Goal: Transaction & Acquisition: Purchase product/service

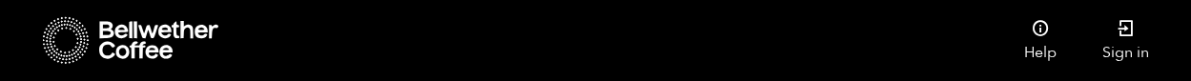
scroll to position [2004, 0]
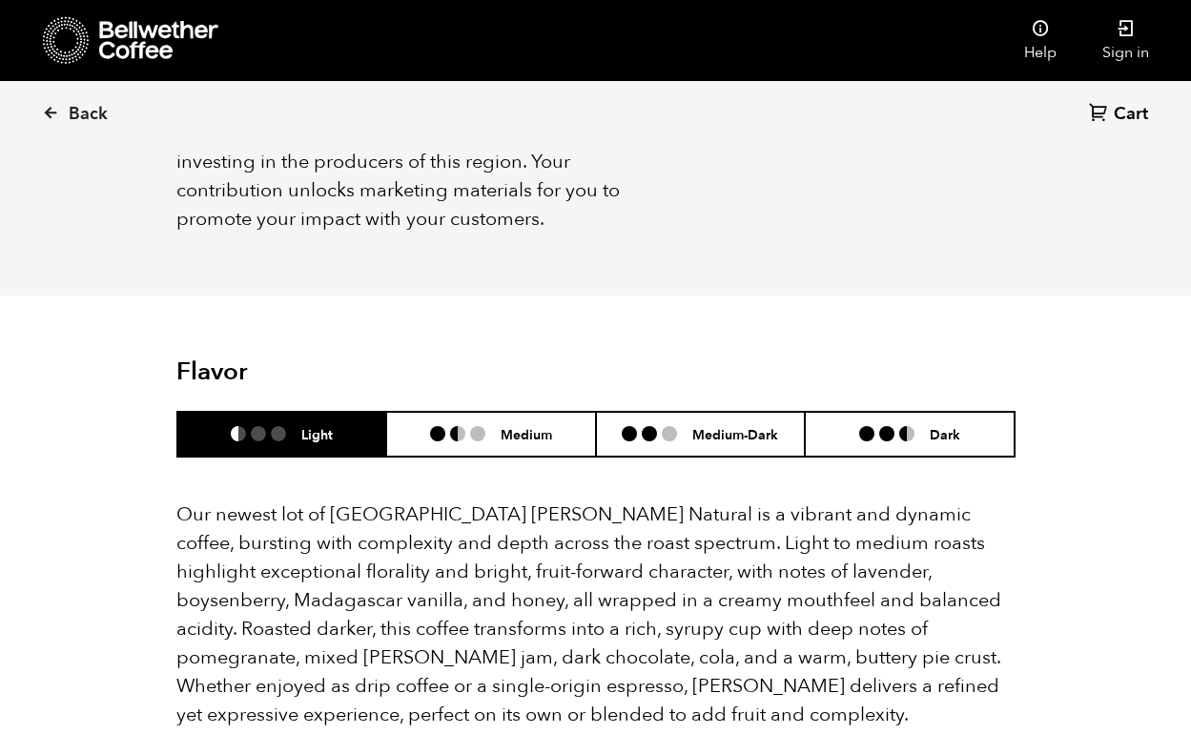
scroll to position [1520, 0]
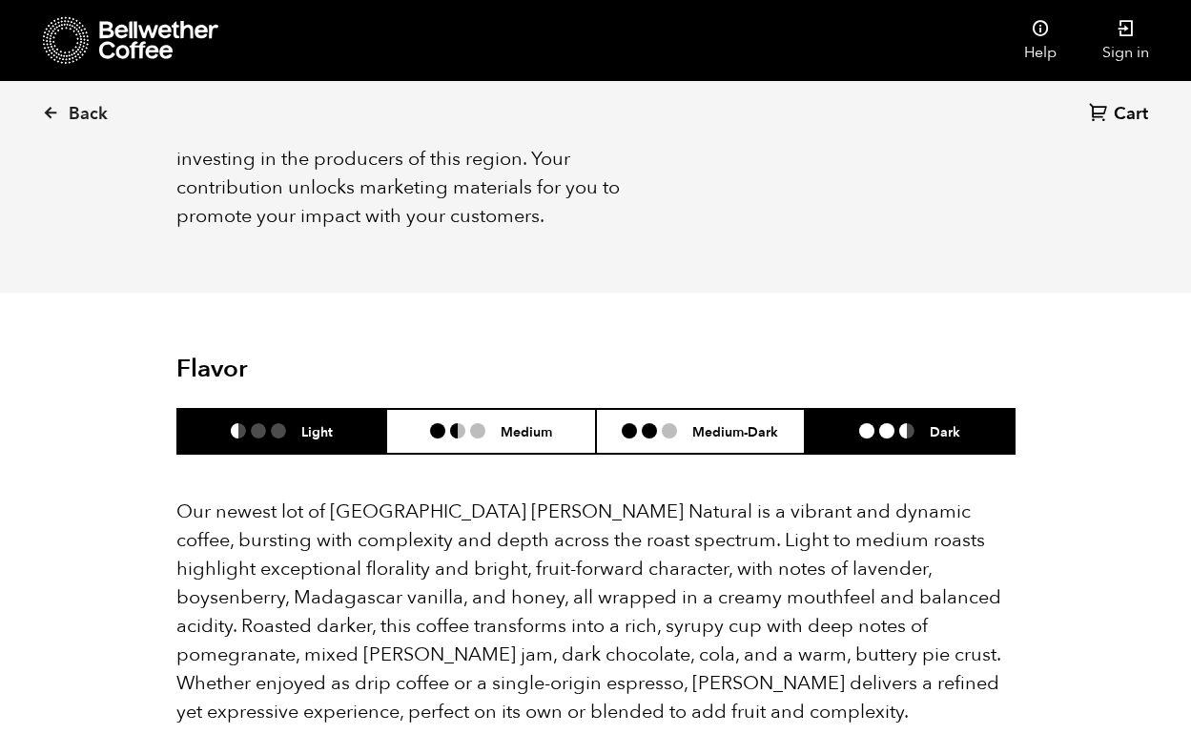
click at [903, 423] on li at bounding box center [906, 430] width 15 height 15
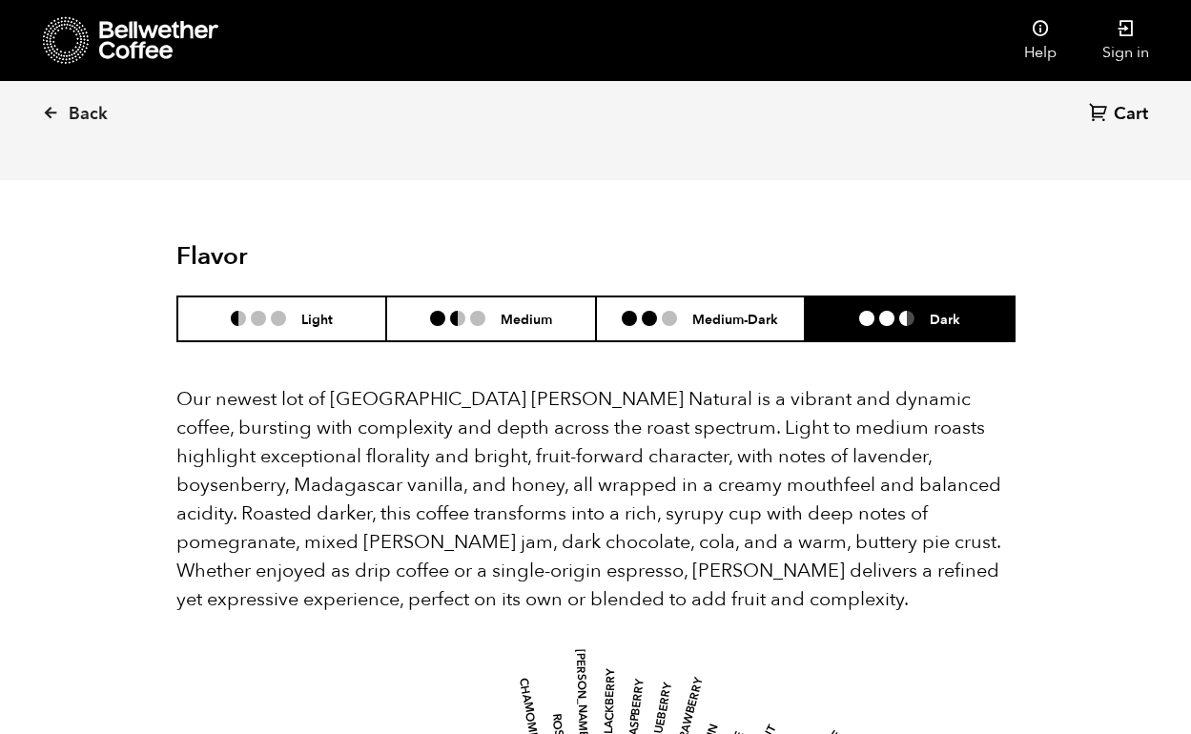
scroll to position [1587, 0]
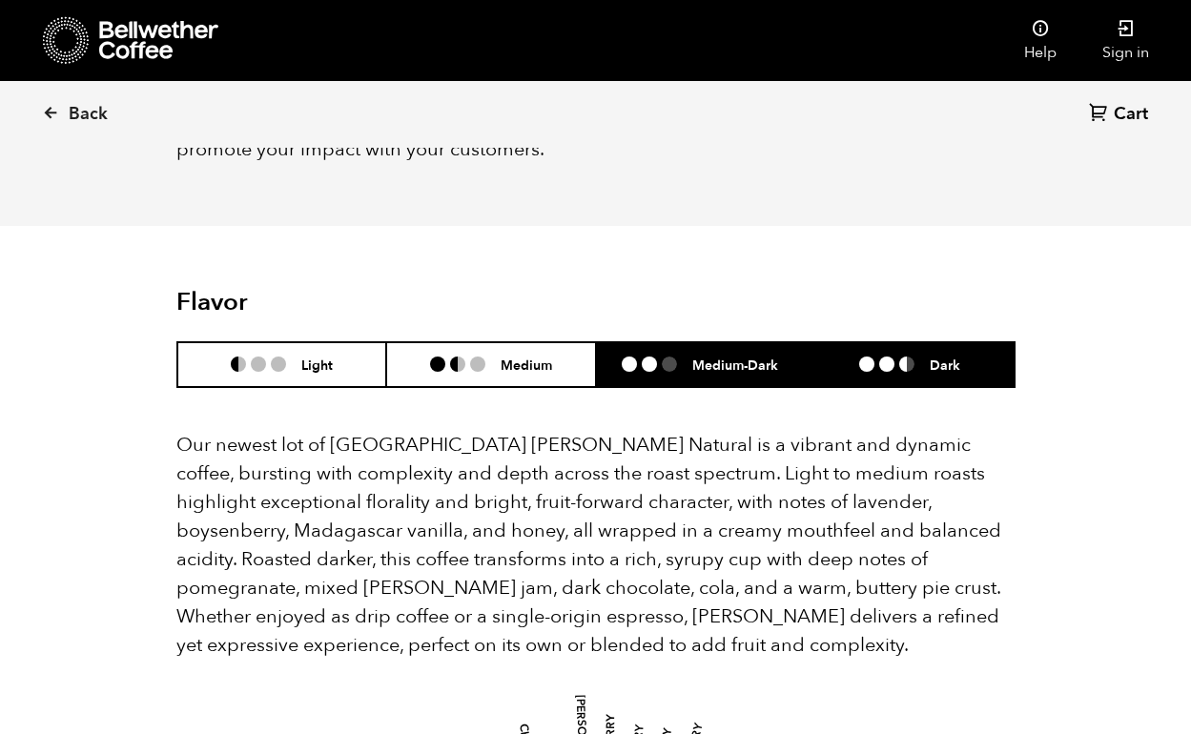
click at [700, 357] on li "Medium-Dark" at bounding box center [701, 364] width 210 height 45
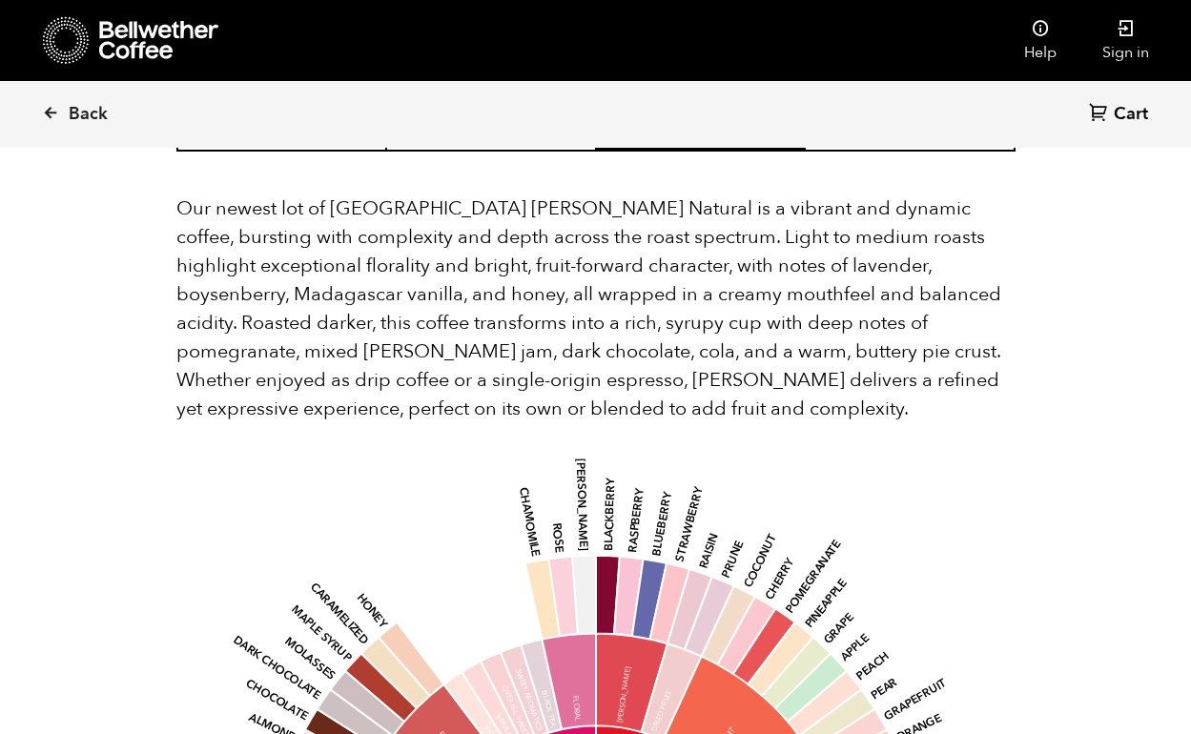
scroll to position [1811, 0]
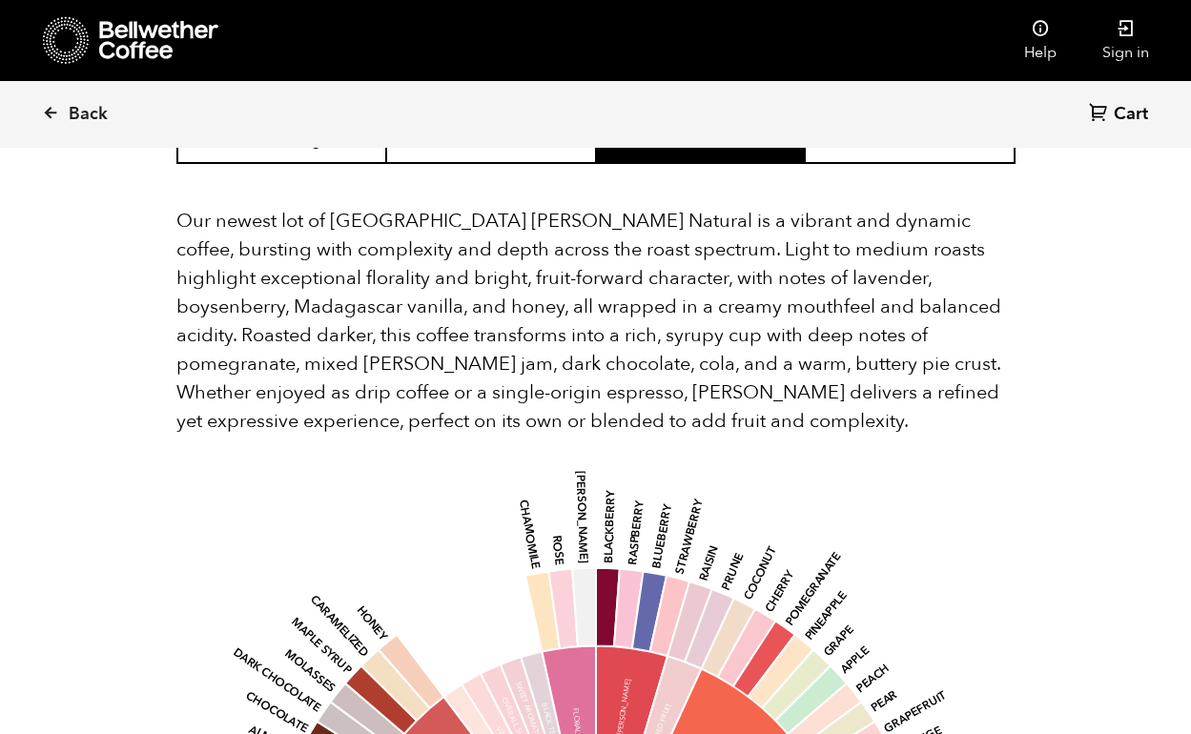
click at [525, 379] on p "Our newest lot of Ethiopia Shanta Golba Natural is a vibrant and dynamic coffee…" at bounding box center [595, 321] width 839 height 229
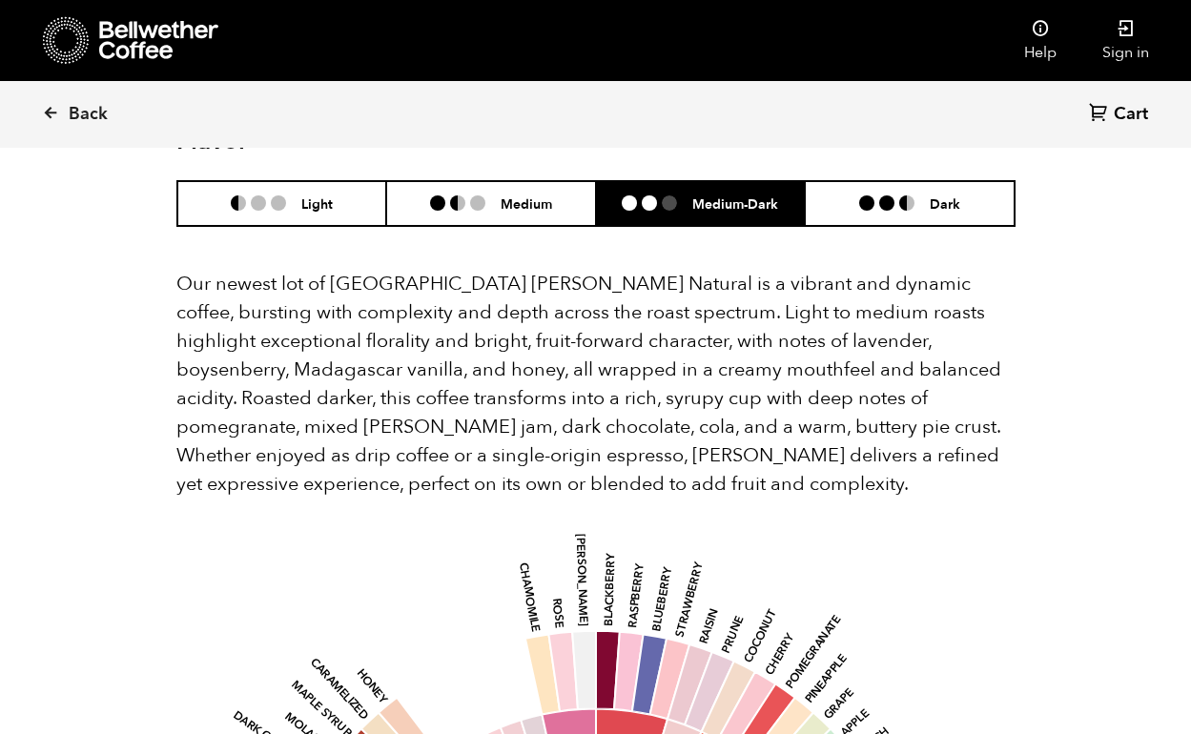
scroll to position [1686, 0]
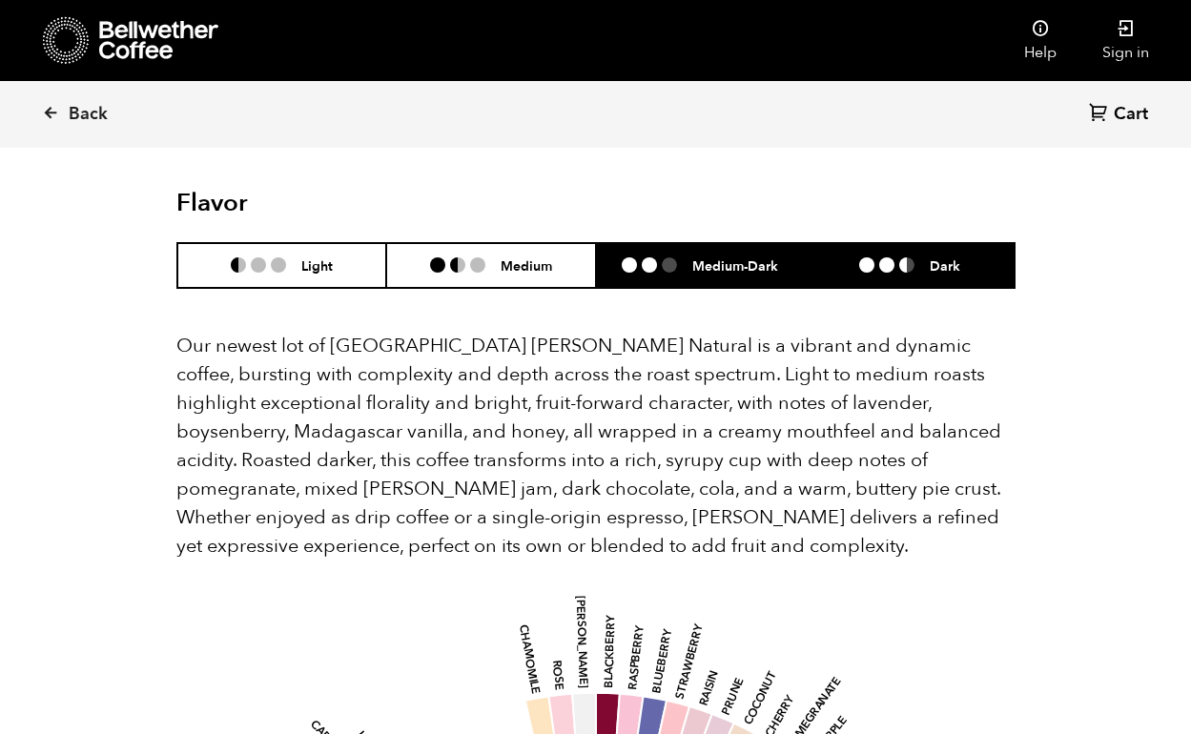
click at [875, 243] on li "Dark" at bounding box center [910, 265] width 210 height 45
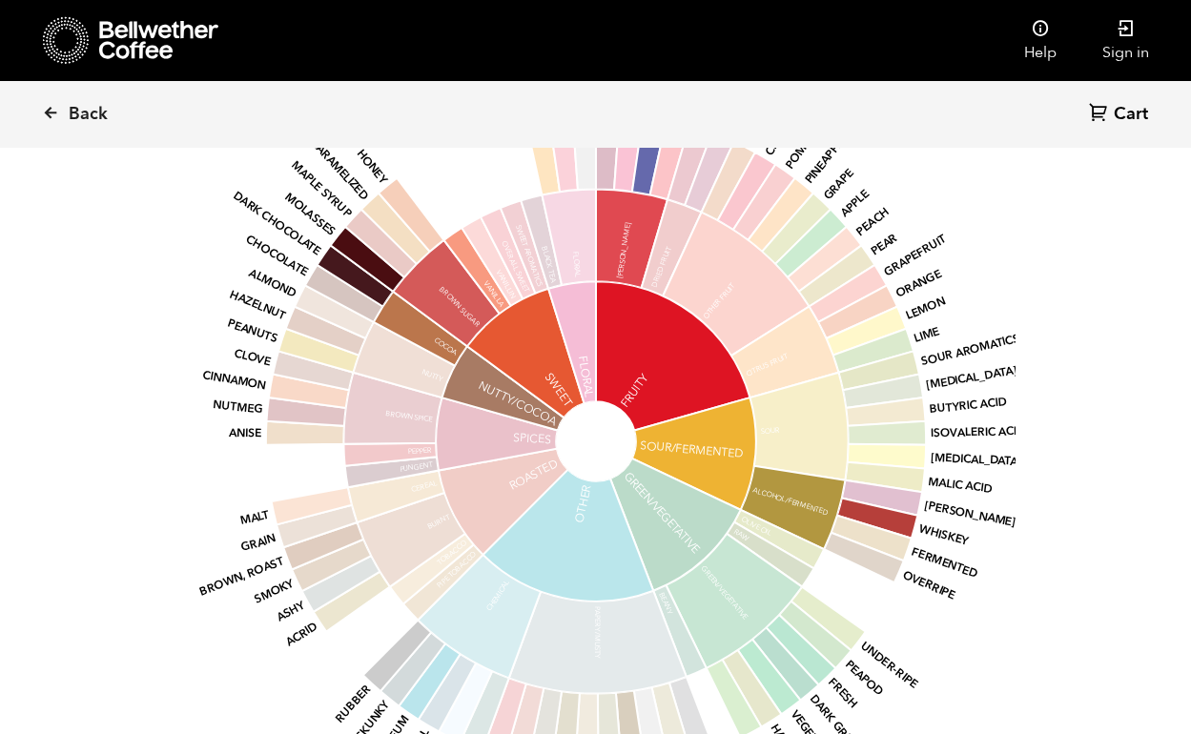
scroll to position [2270, 0]
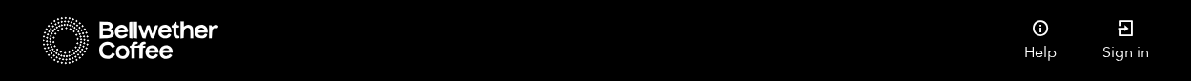
scroll to position [762, 0]
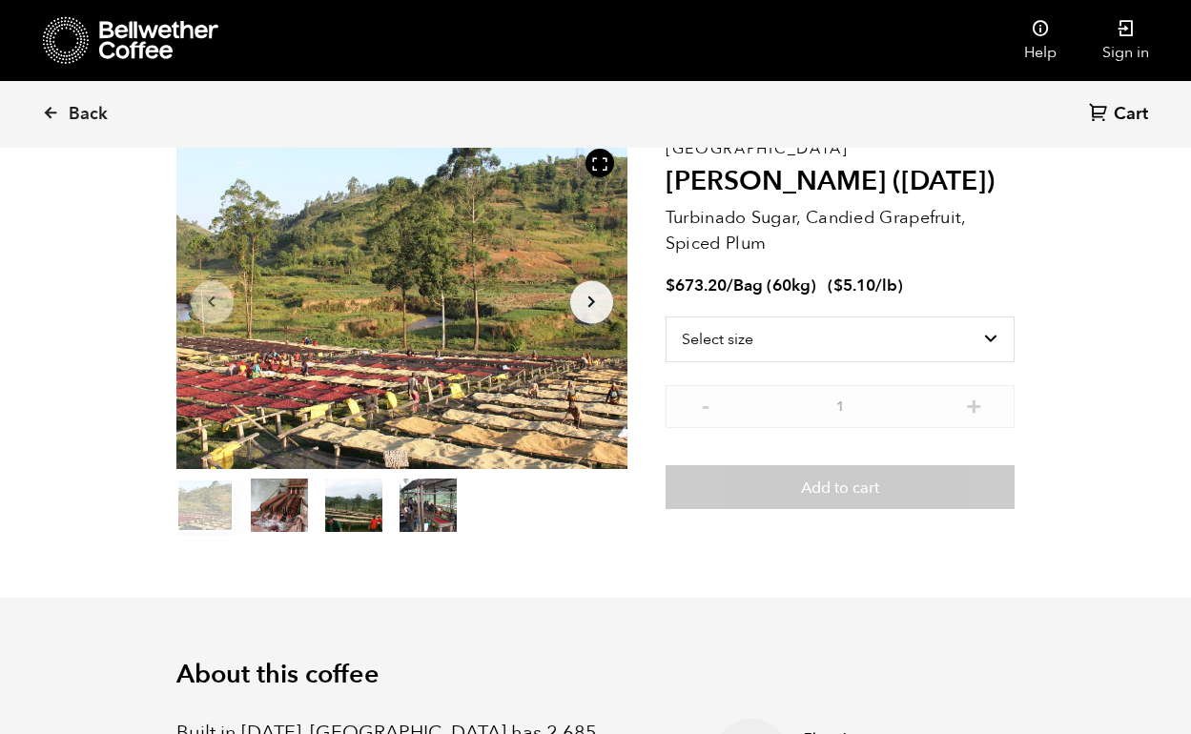
scroll to position [111, 0]
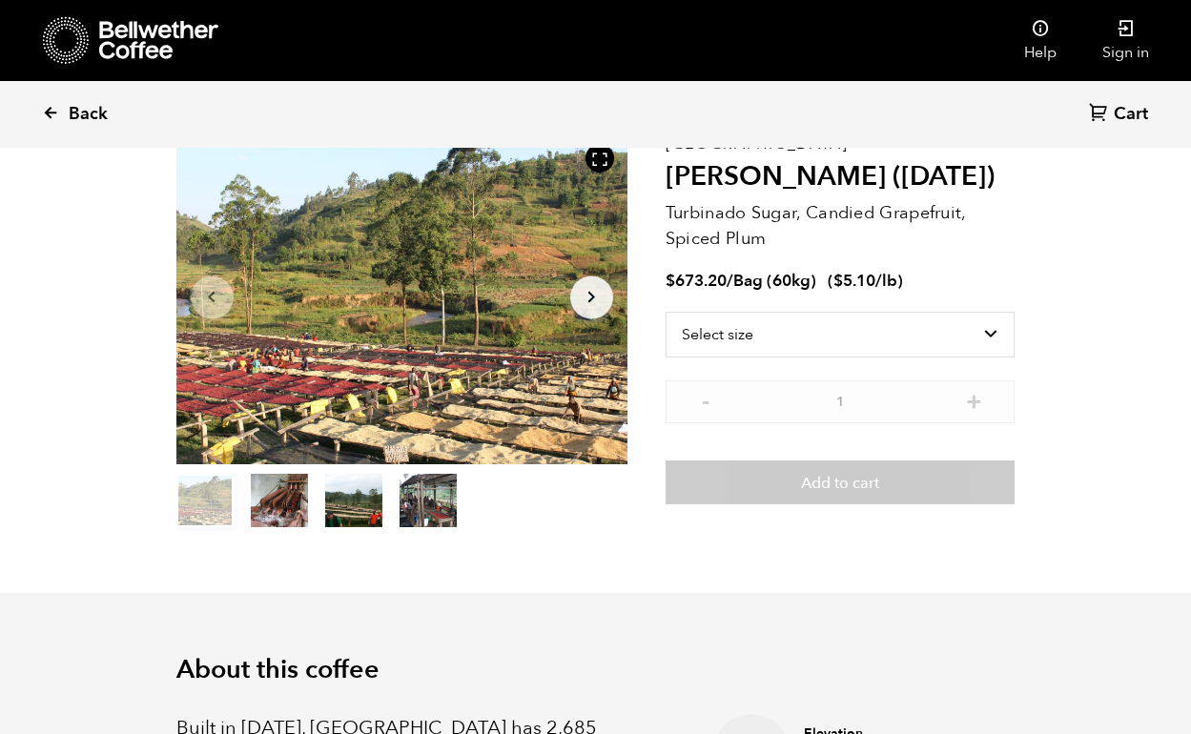
click at [90, 120] on span "Back" at bounding box center [88, 114] width 39 height 23
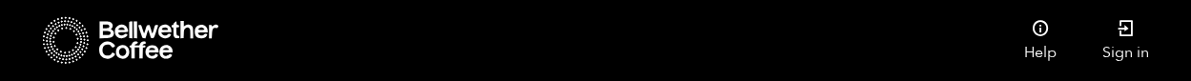
scroll to position [3124, 0]
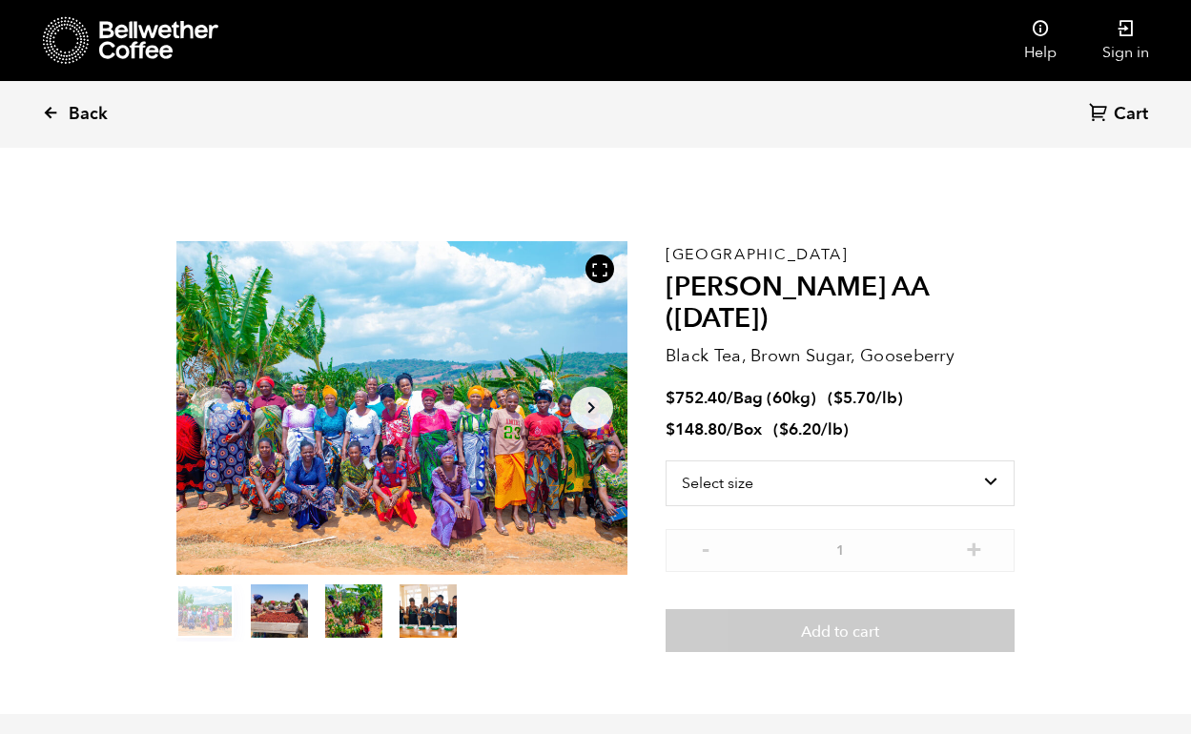
click at [103, 110] on span "Back" at bounding box center [88, 114] width 39 height 23
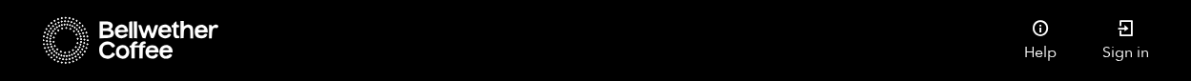
scroll to position [755, 0]
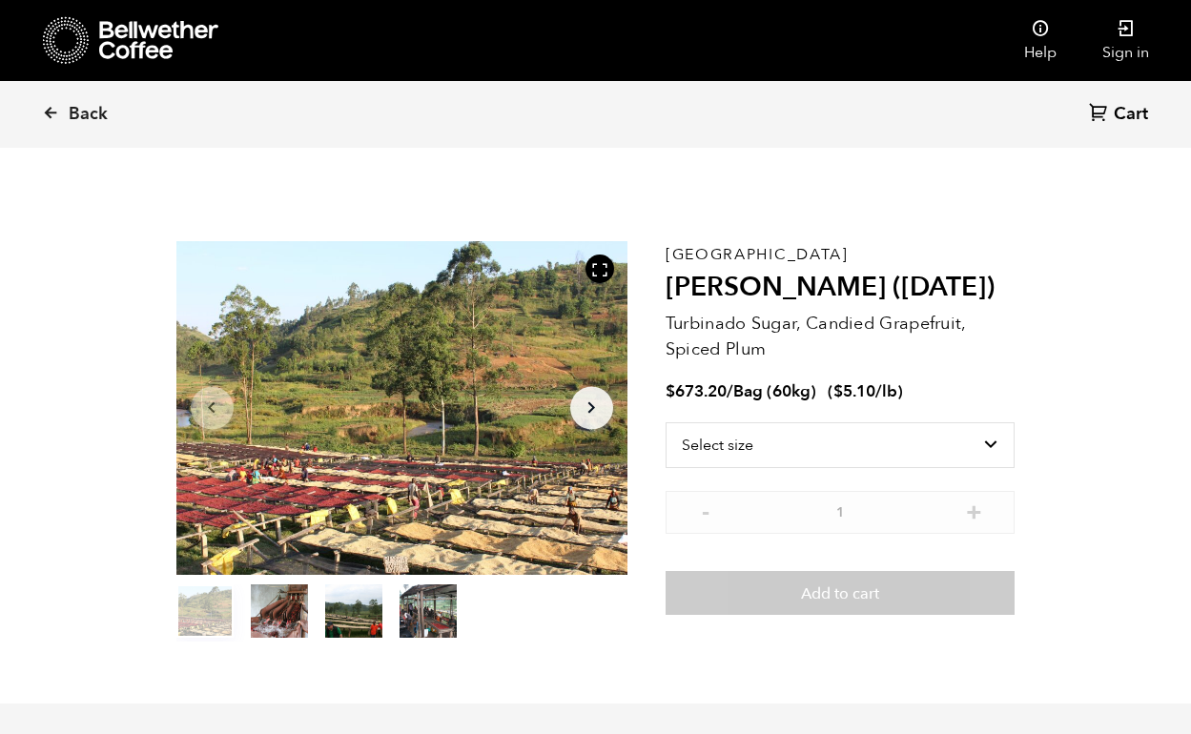
scroll to position [829, 816]
select select "bag-3"
click option "Bag (60kg) (132 lbs)" at bounding box center [0, 0] width 0 height 0
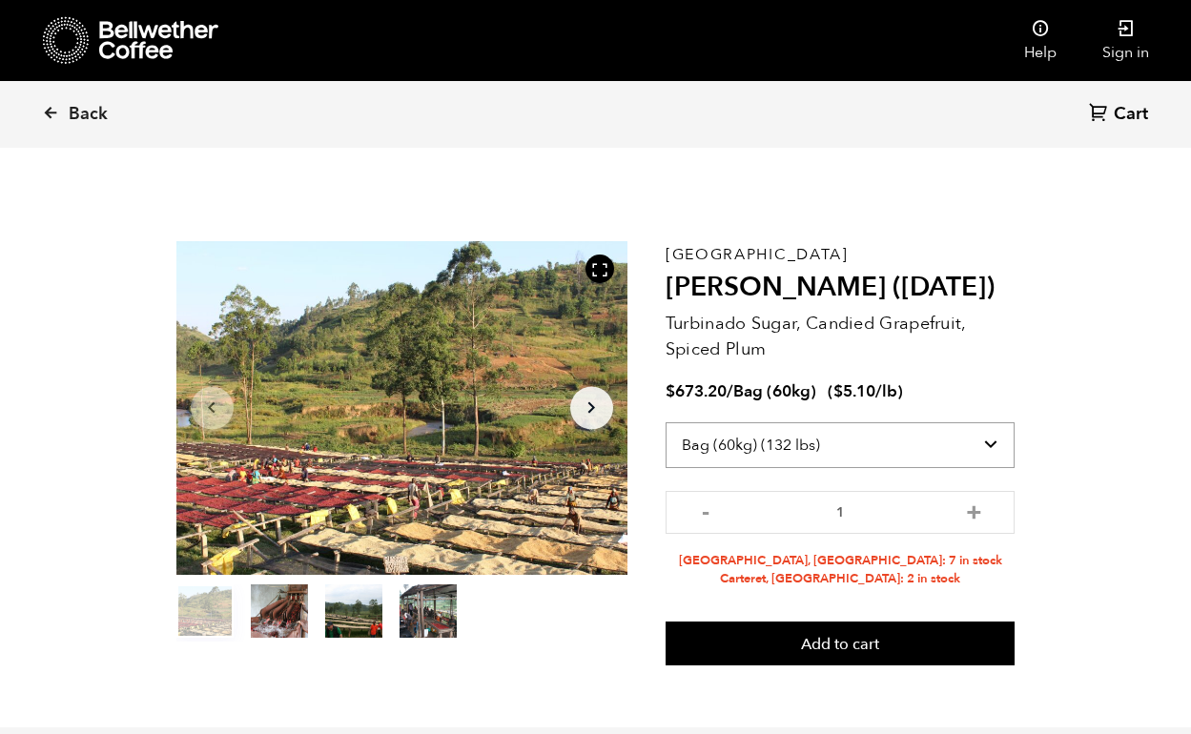
click option "Bag (60kg) (132 lbs)" at bounding box center [0, 0] width 0 height 0
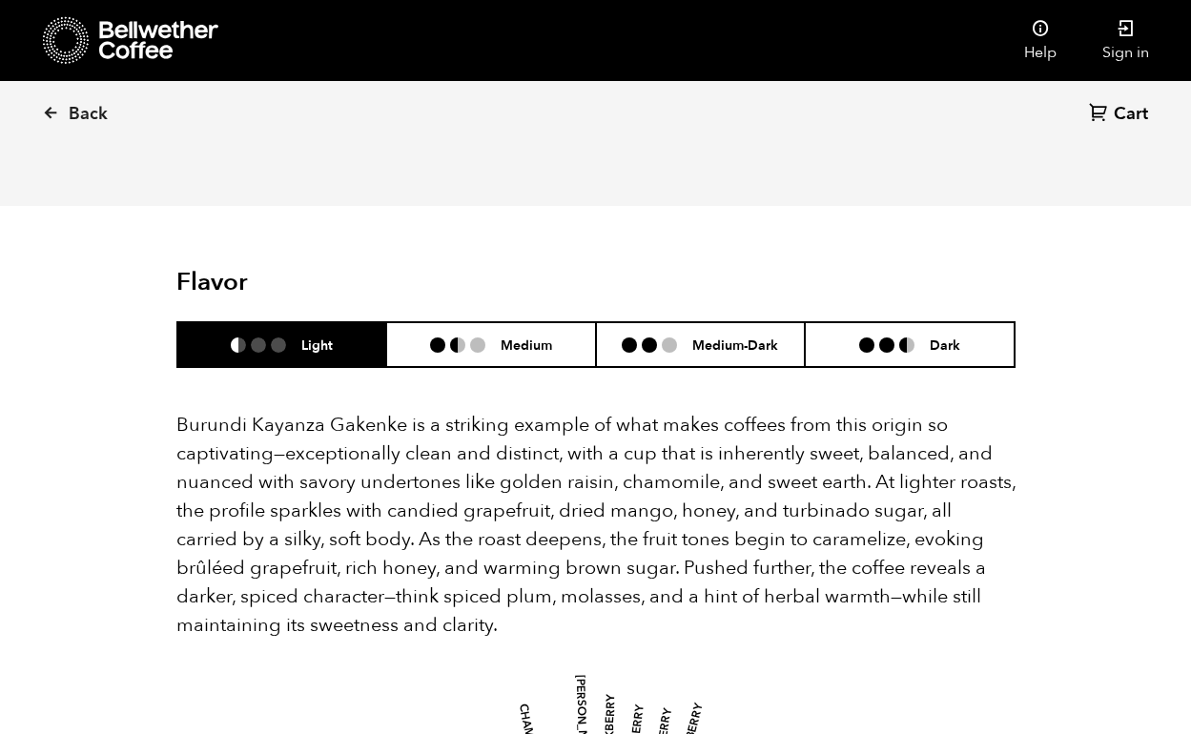
scroll to position [1123, 0]
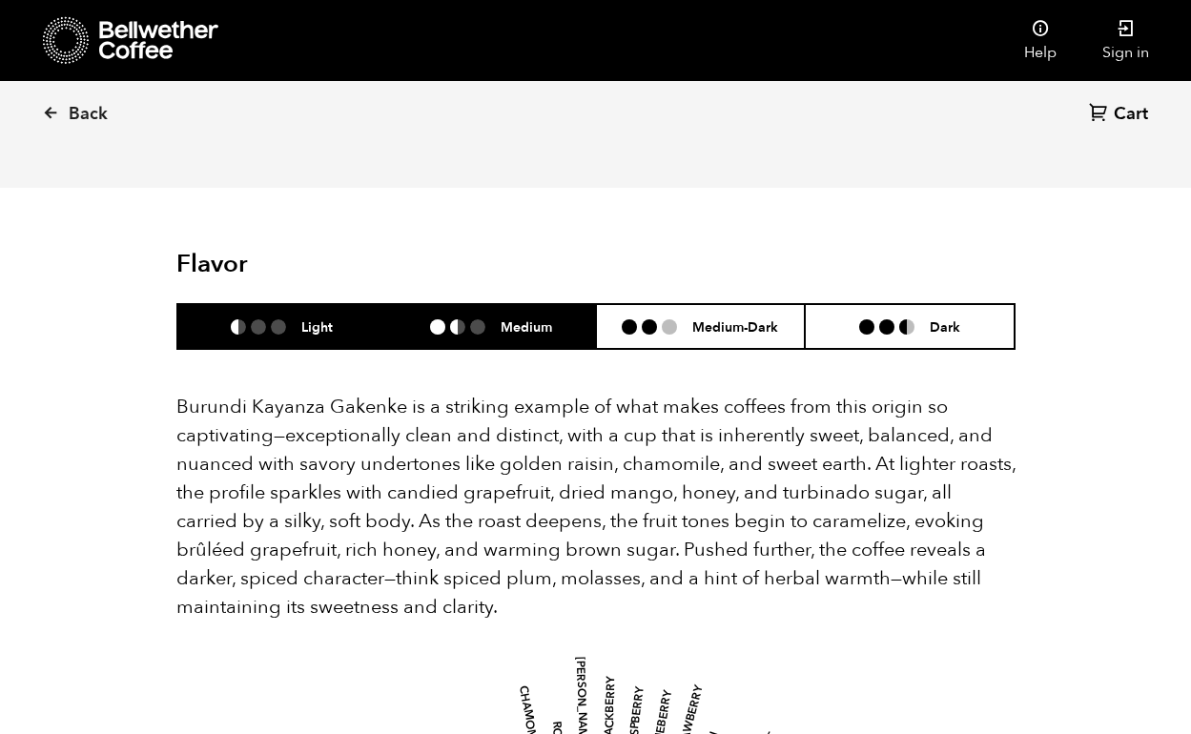
click at [530, 318] on h6 "Medium" at bounding box center [525, 326] width 51 height 16
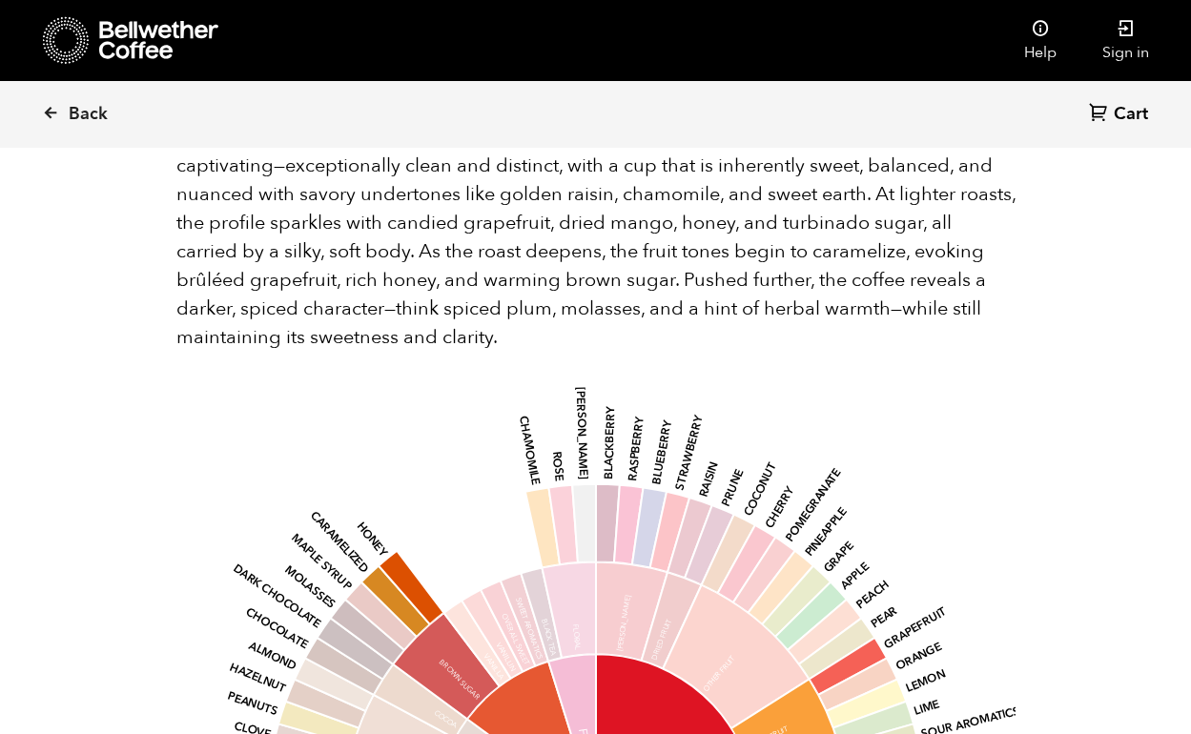
scroll to position [1263, 0]
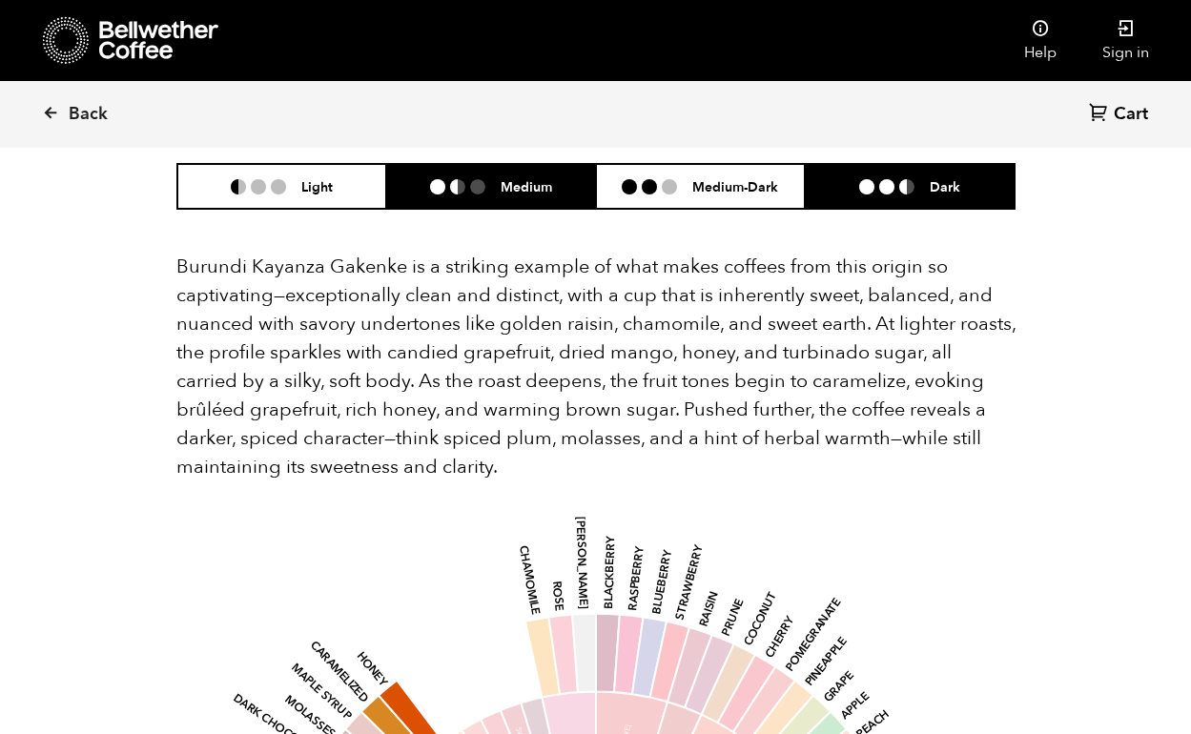
click at [878, 172] on li "Dark" at bounding box center [910, 186] width 210 height 45
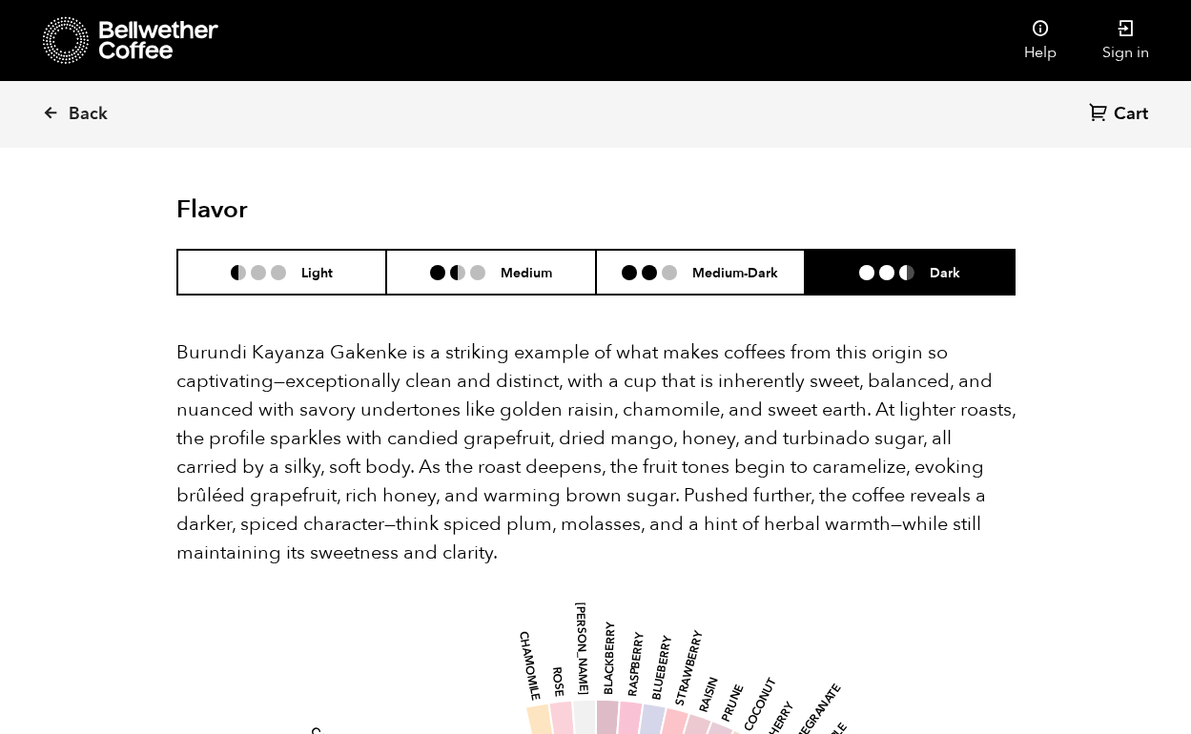
scroll to position [1178, 0]
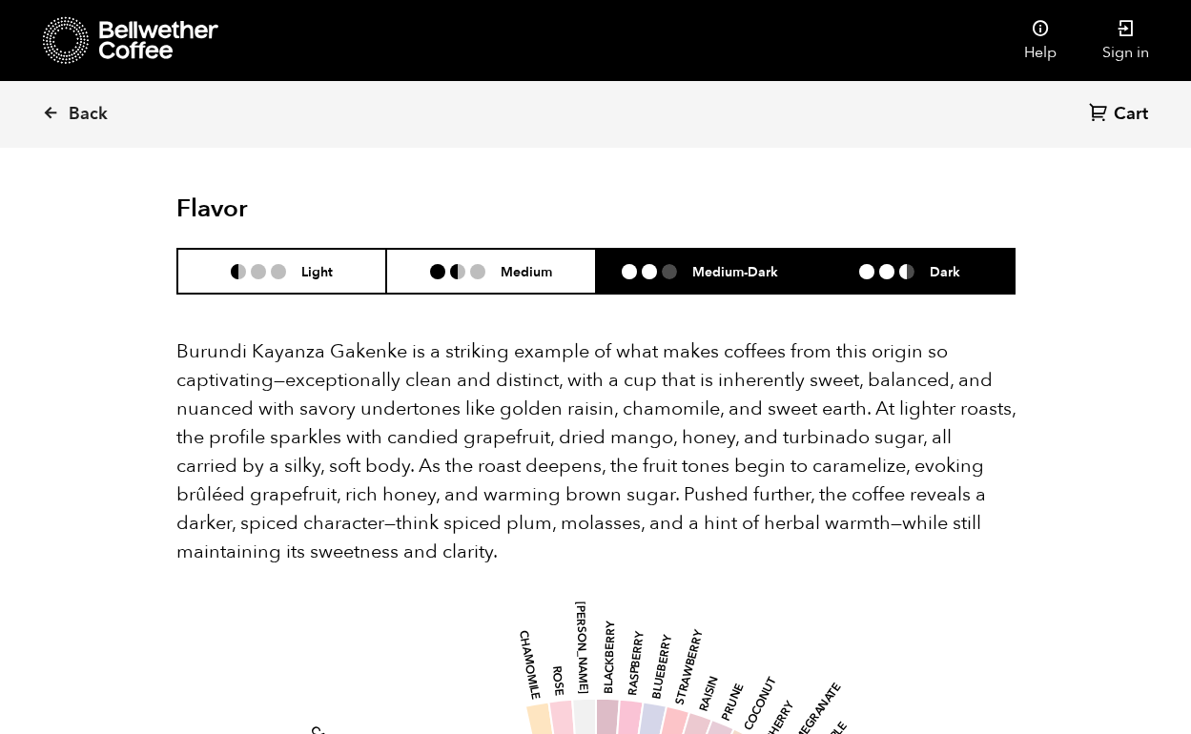
click at [653, 264] on li at bounding box center [649, 271] width 15 height 15
click at [831, 265] on li "Dark" at bounding box center [910, 271] width 210 height 45
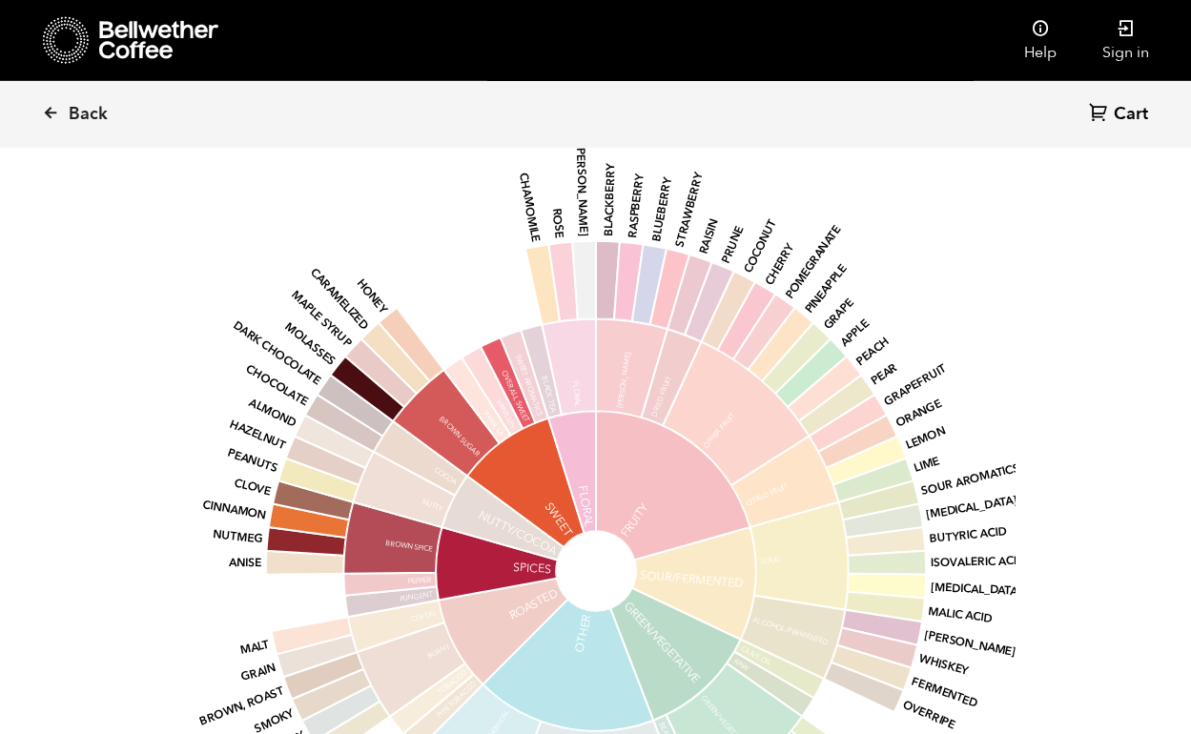
scroll to position [1649, 0]
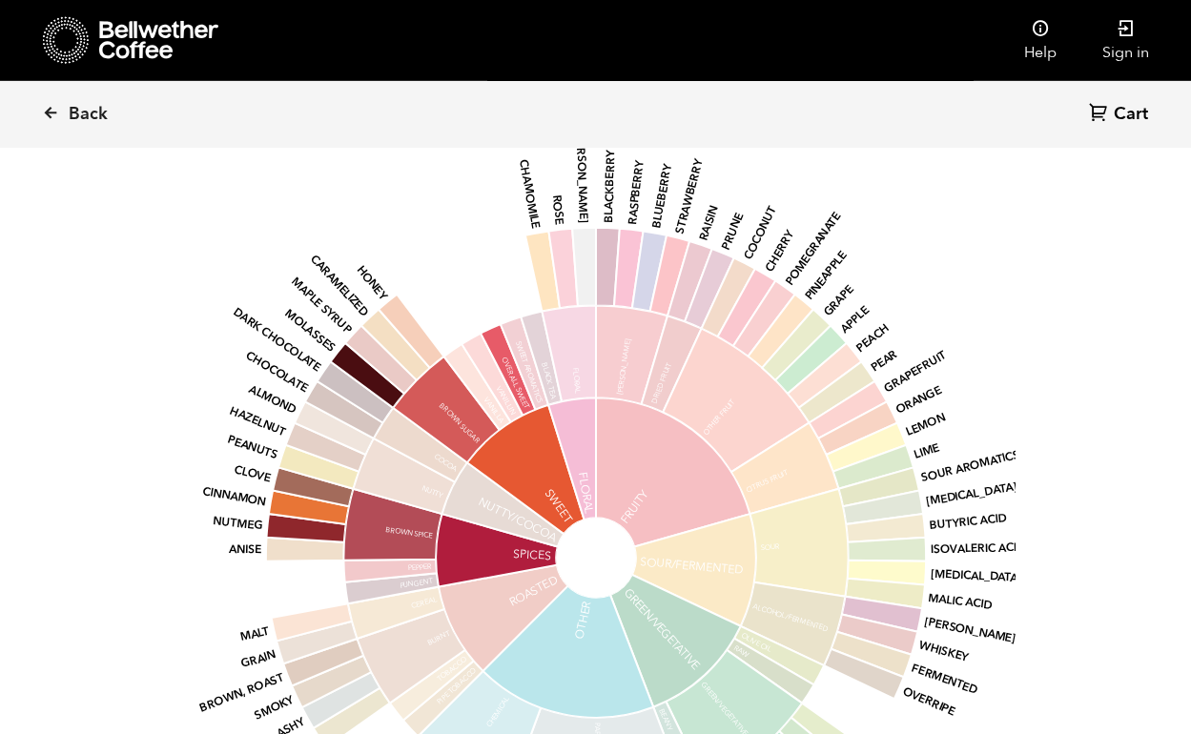
drag, startPoint x: 751, startPoint y: 256, endPoint x: 880, endPoint y: 521, distance: 294.6
click at [870, 510] on g "base Fruity Sour/Fermented Green/Vegetative Other Roasted Spices Nutty/Cocoa Sw…" at bounding box center [609, 557] width 827 height 852
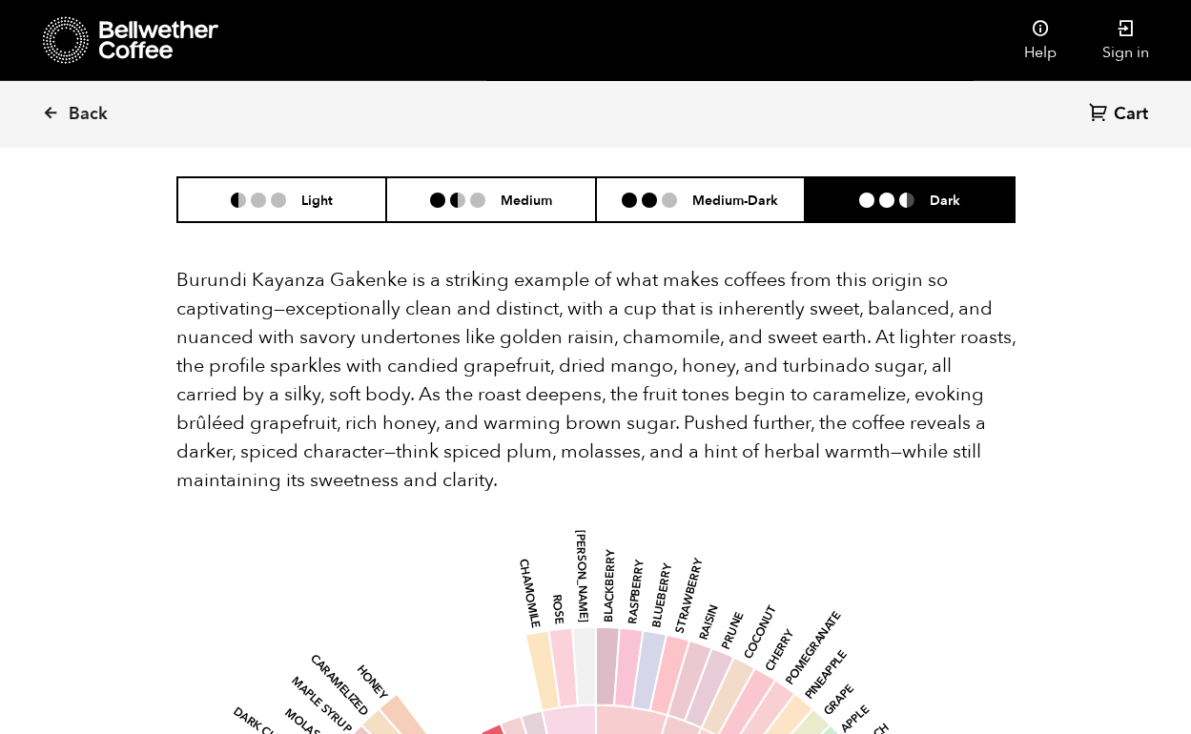
scroll to position [1219, 0]
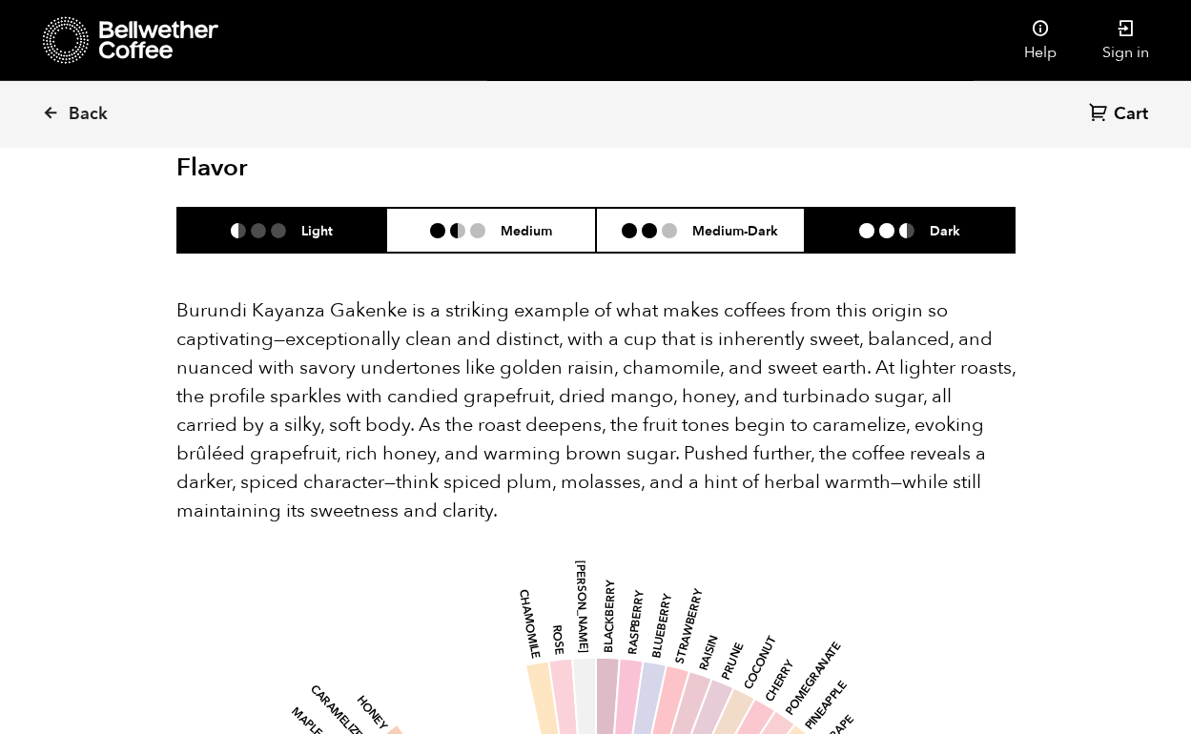
click at [345, 218] on li "Light" at bounding box center [282, 230] width 210 height 45
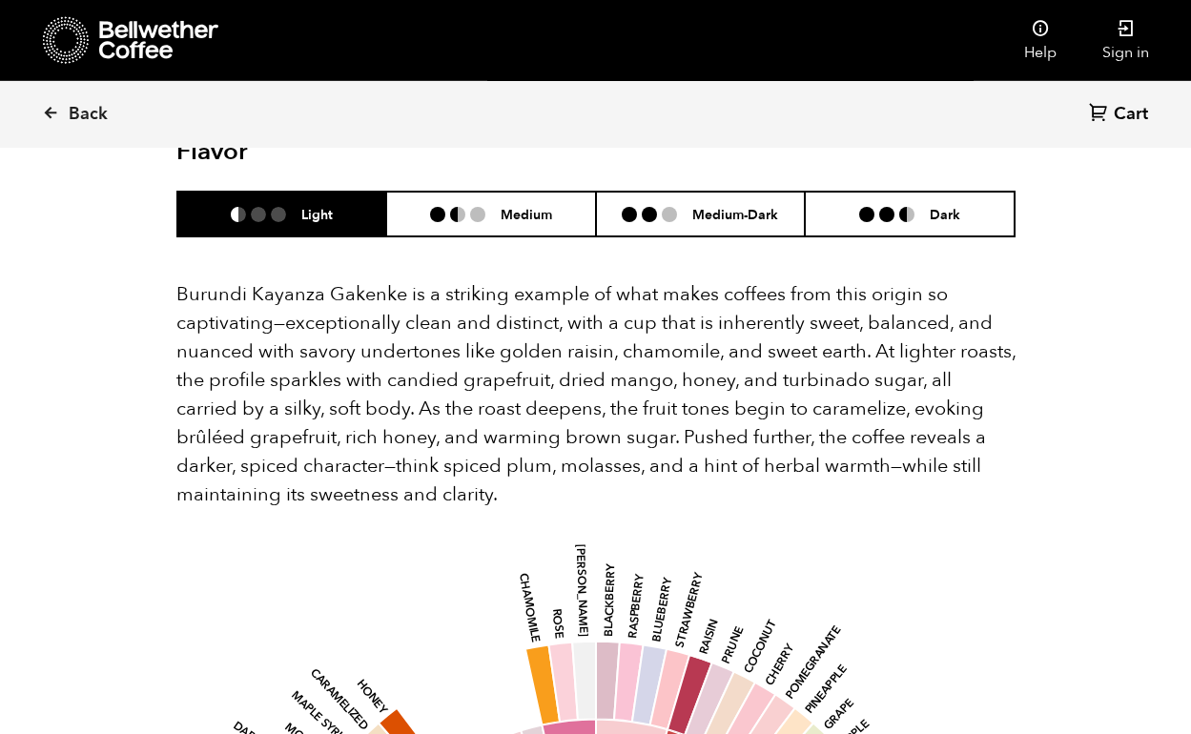
scroll to position [1217, 0]
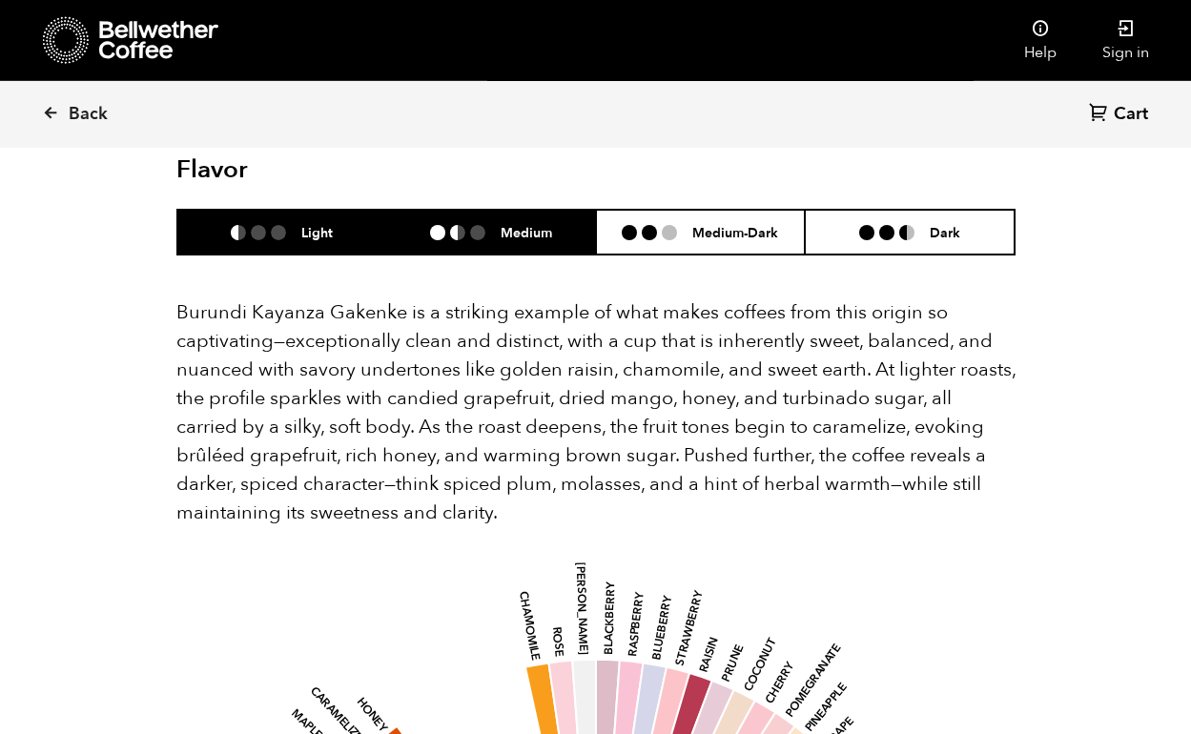
click at [504, 224] on h6 "Medium" at bounding box center [525, 232] width 51 height 16
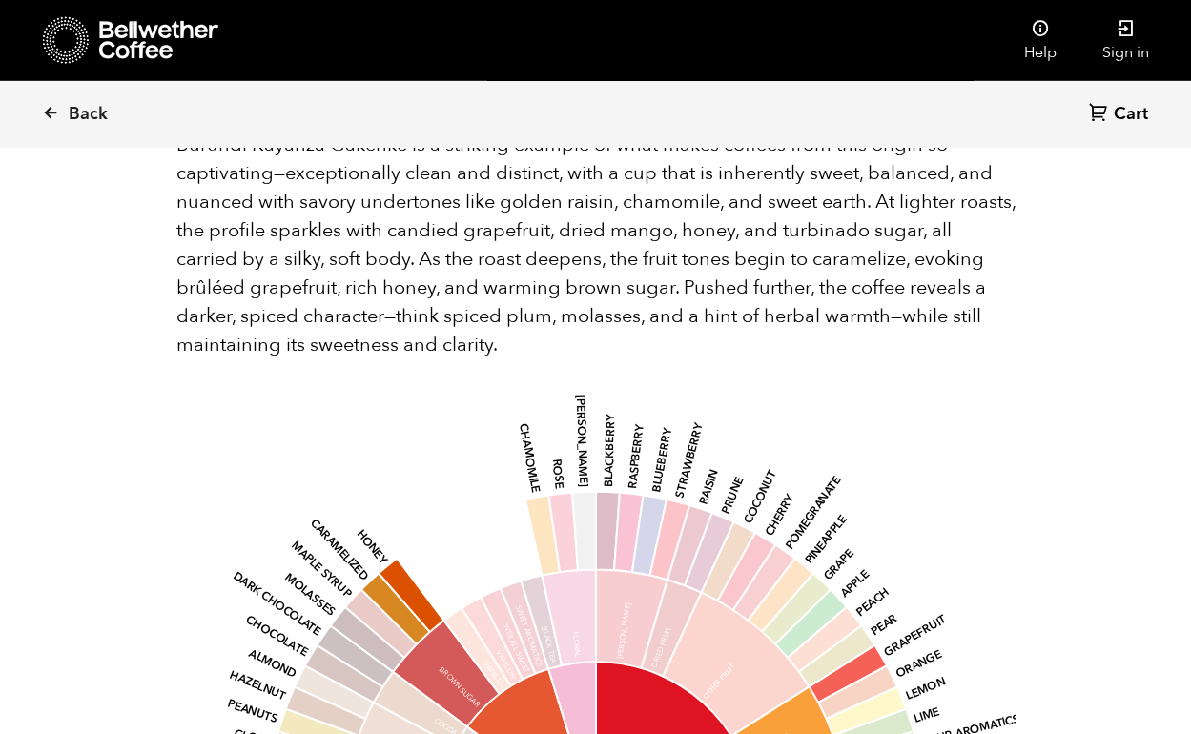
scroll to position [1424, 0]
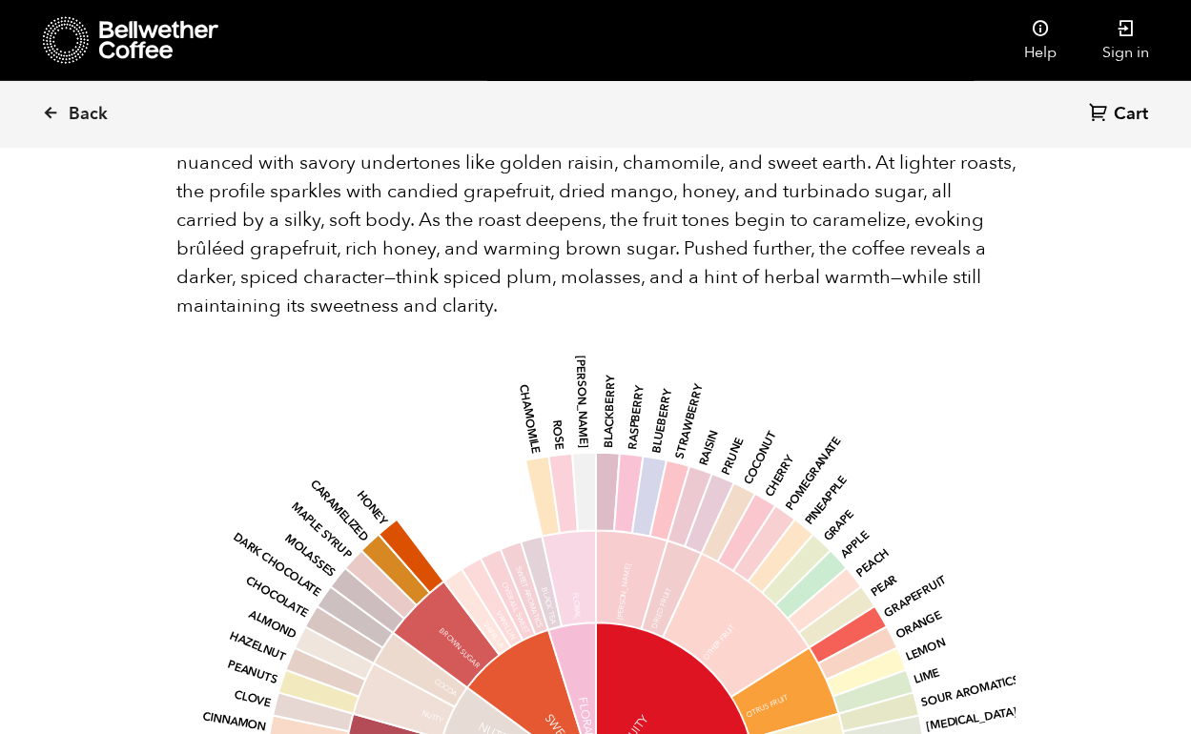
click at [561, 416] on icon at bounding box center [555, 420] width 33 height 71
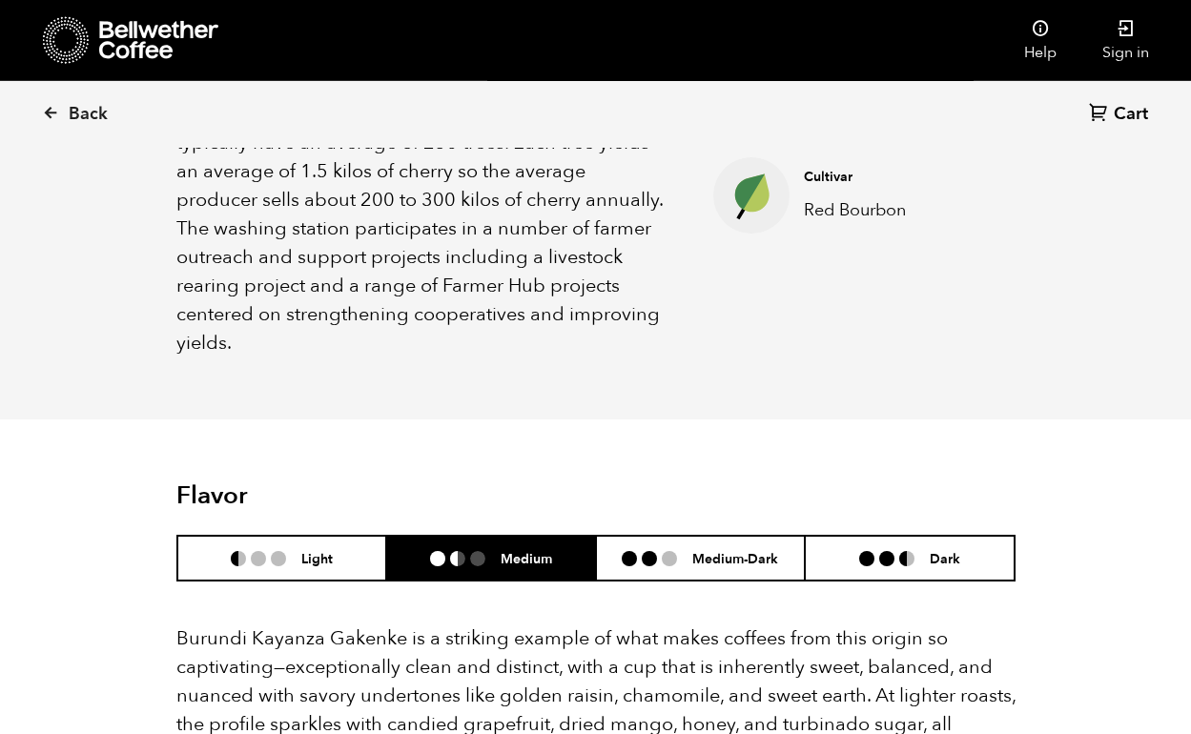
scroll to position [890, 0]
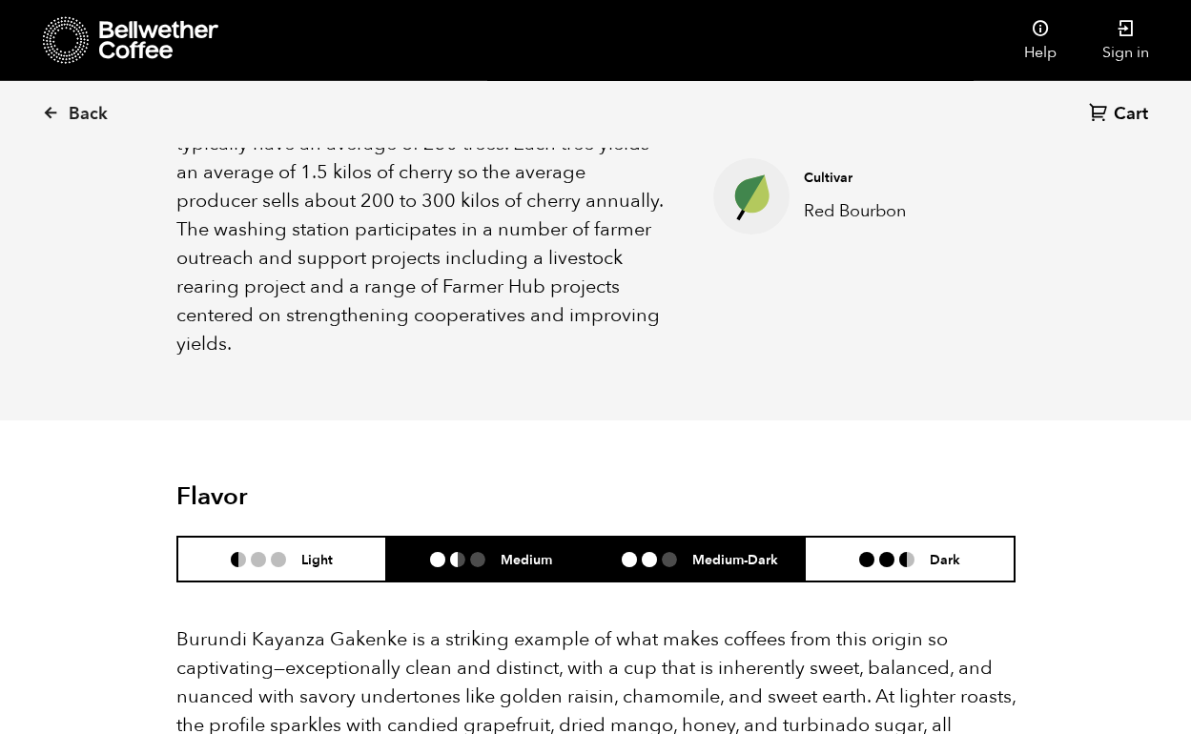
click at [700, 551] on h6 "Medium-Dark" at bounding box center [735, 559] width 86 height 16
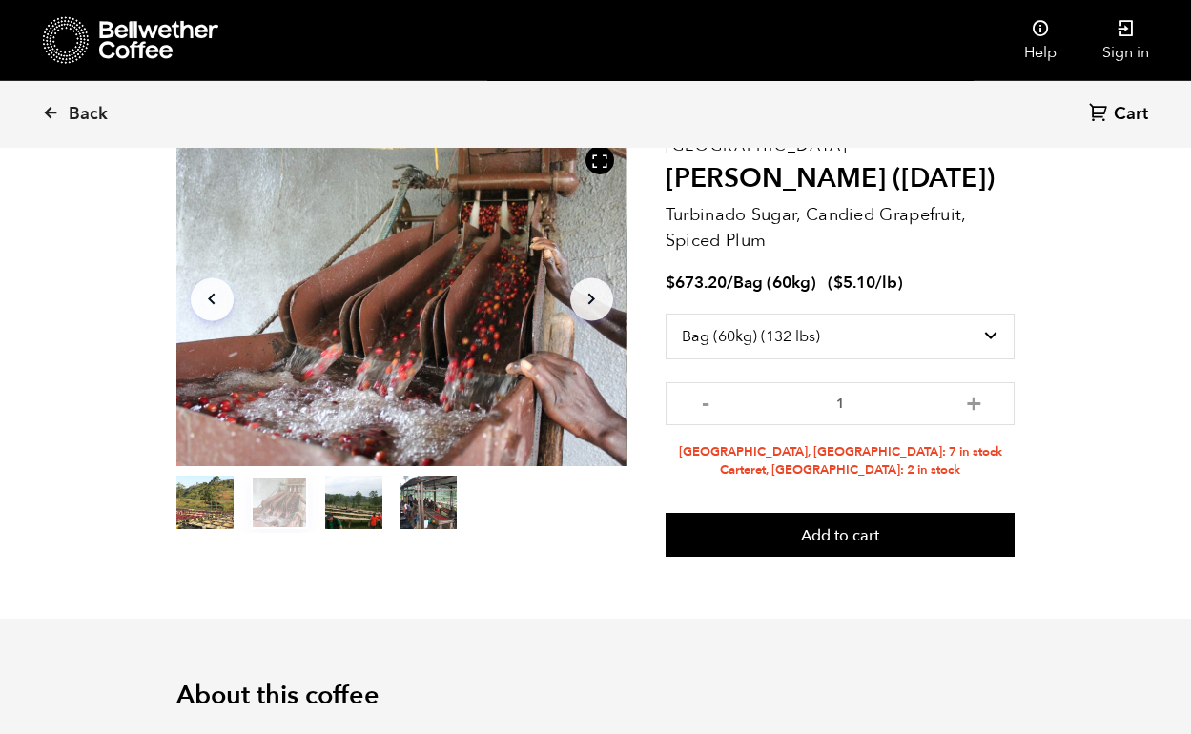
scroll to position [97, 0]
